Goal: Answer question/provide support: Share knowledge or assist other users

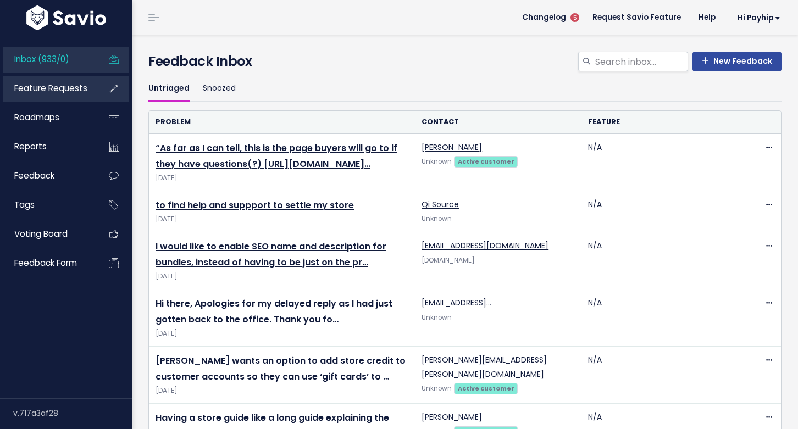
click at [53, 96] on link "Feature Requests" at bounding box center [47, 88] width 89 height 25
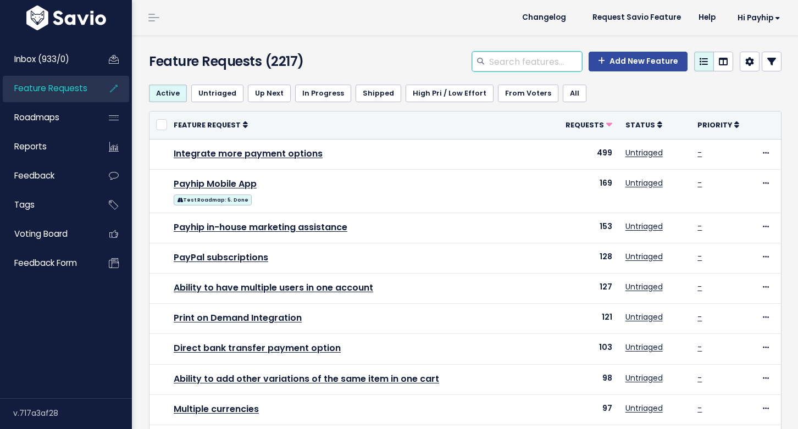
click at [556, 53] on input "search" at bounding box center [535, 62] width 94 height 20
type input "wishlist"
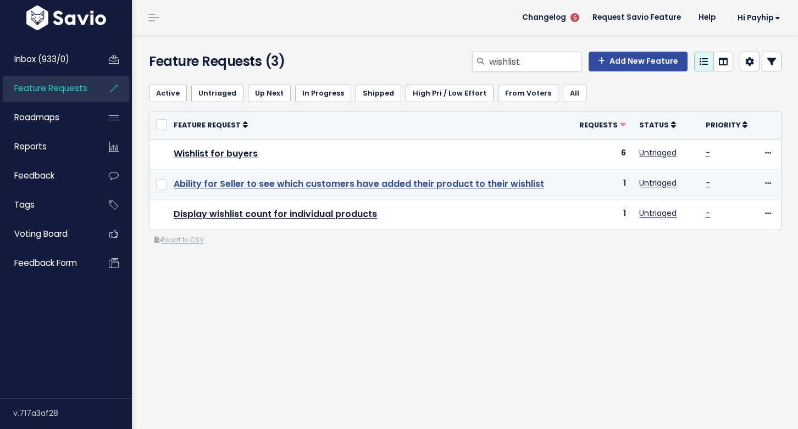
click at [354, 187] on link "Ability for Seller to see which customers have added their product to their wis…" at bounding box center [359, 184] width 371 height 13
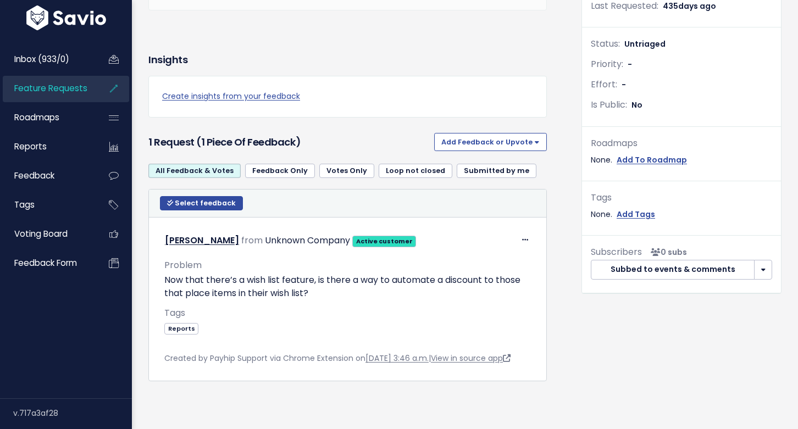
scroll to position [265, 0]
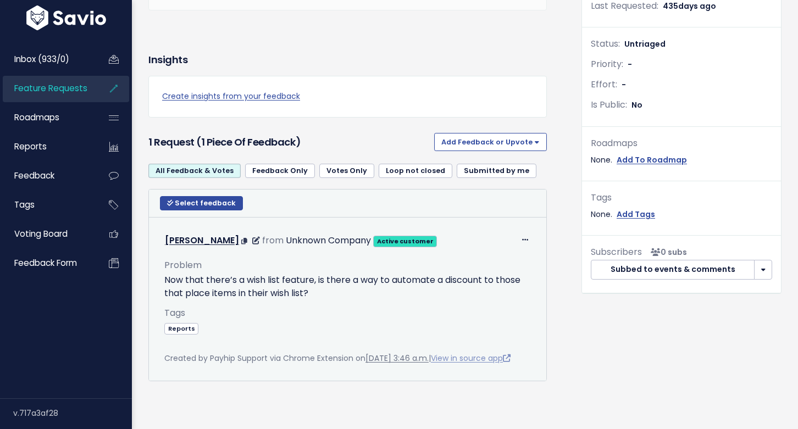
click at [479, 353] on link "View in source app" at bounding box center [471, 358] width 80 height 11
